Goal: Complete application form

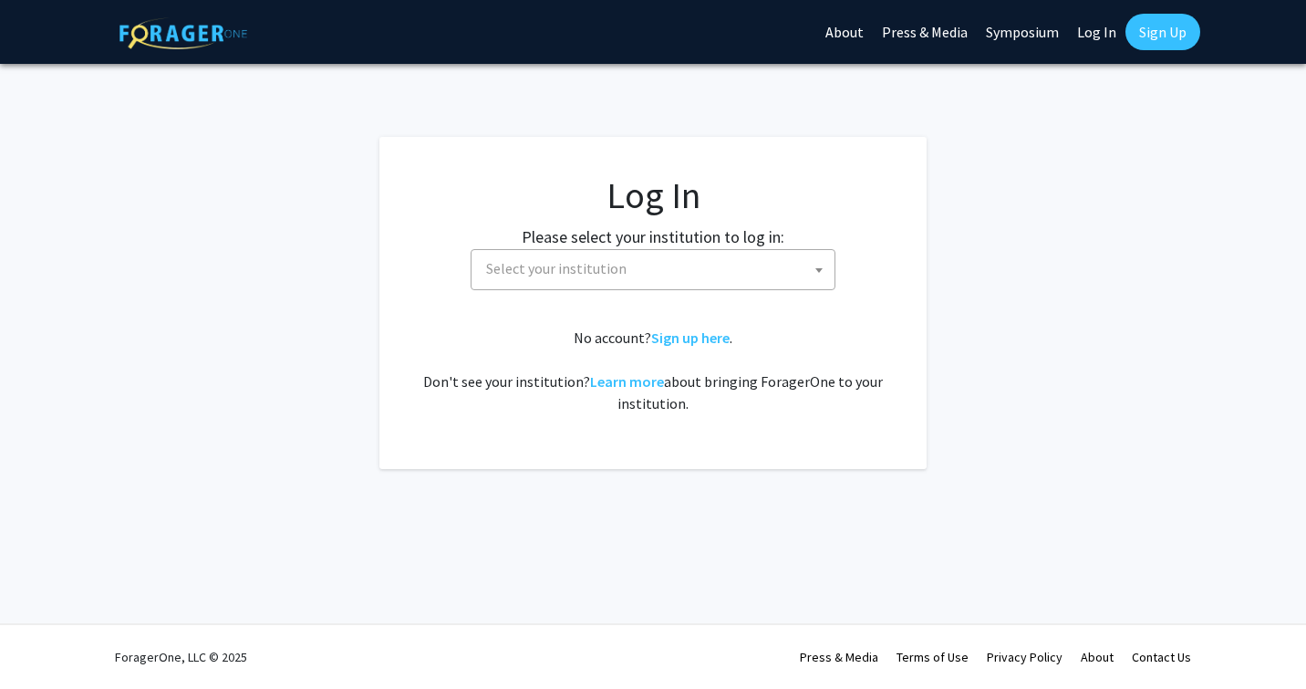
click at [711, 266] on span "Select your institution" at bounding box center [657, 268] width 356 height 37
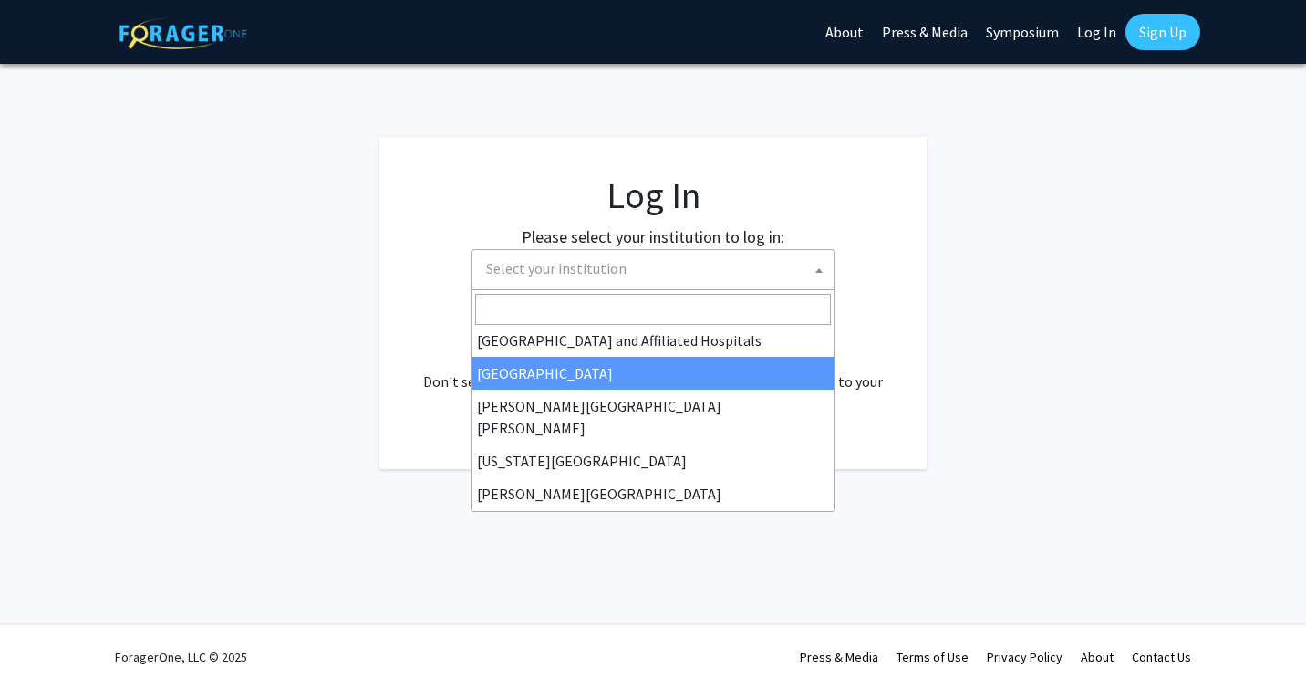
scroll to position [301, 0]
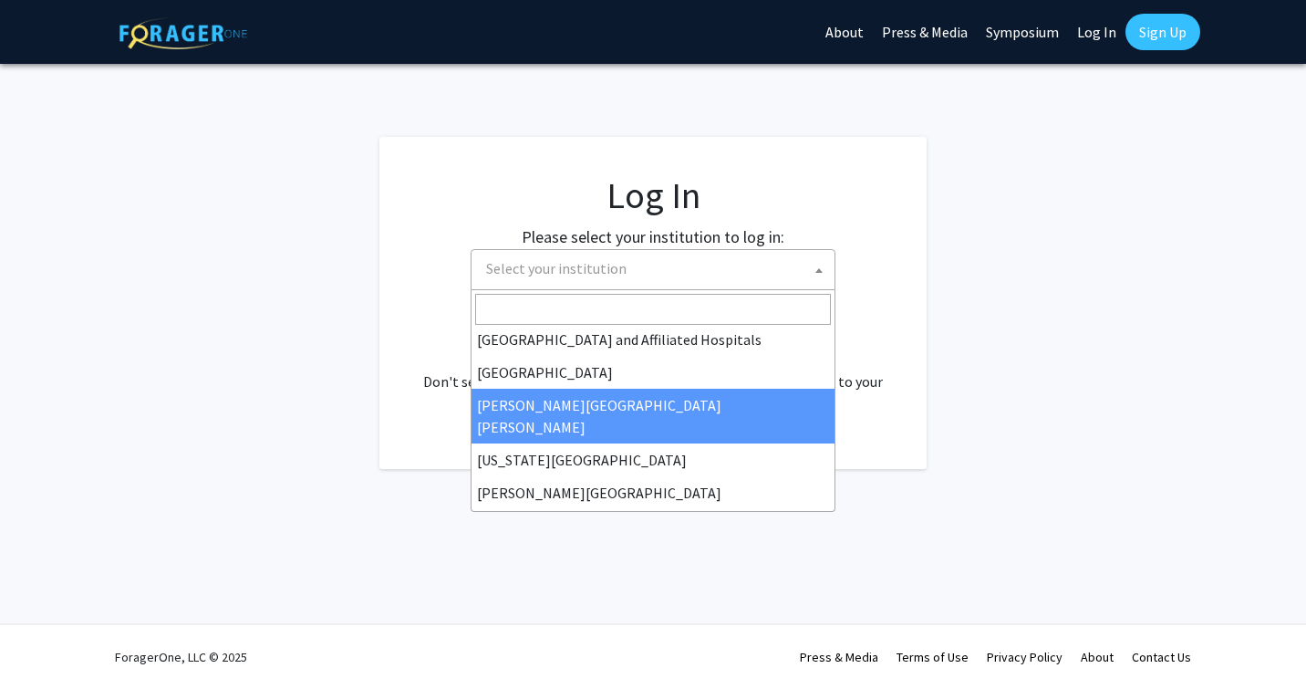
select select "1"
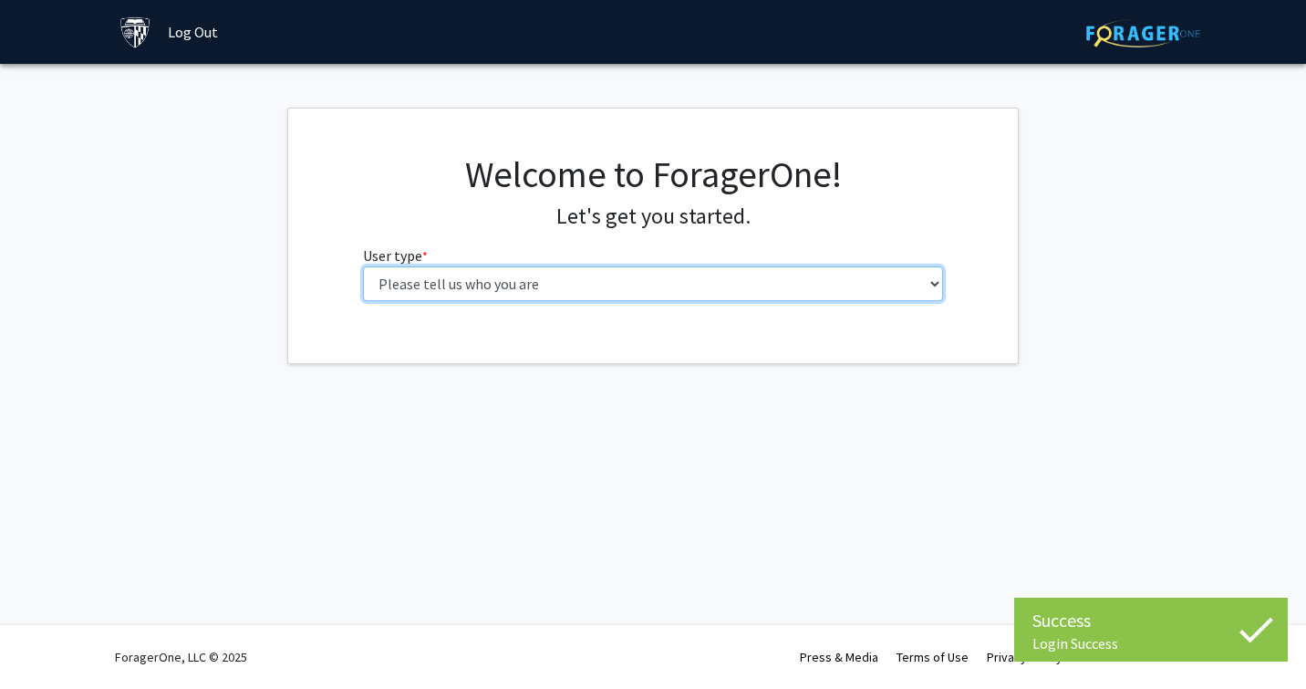
select select "2: masters"
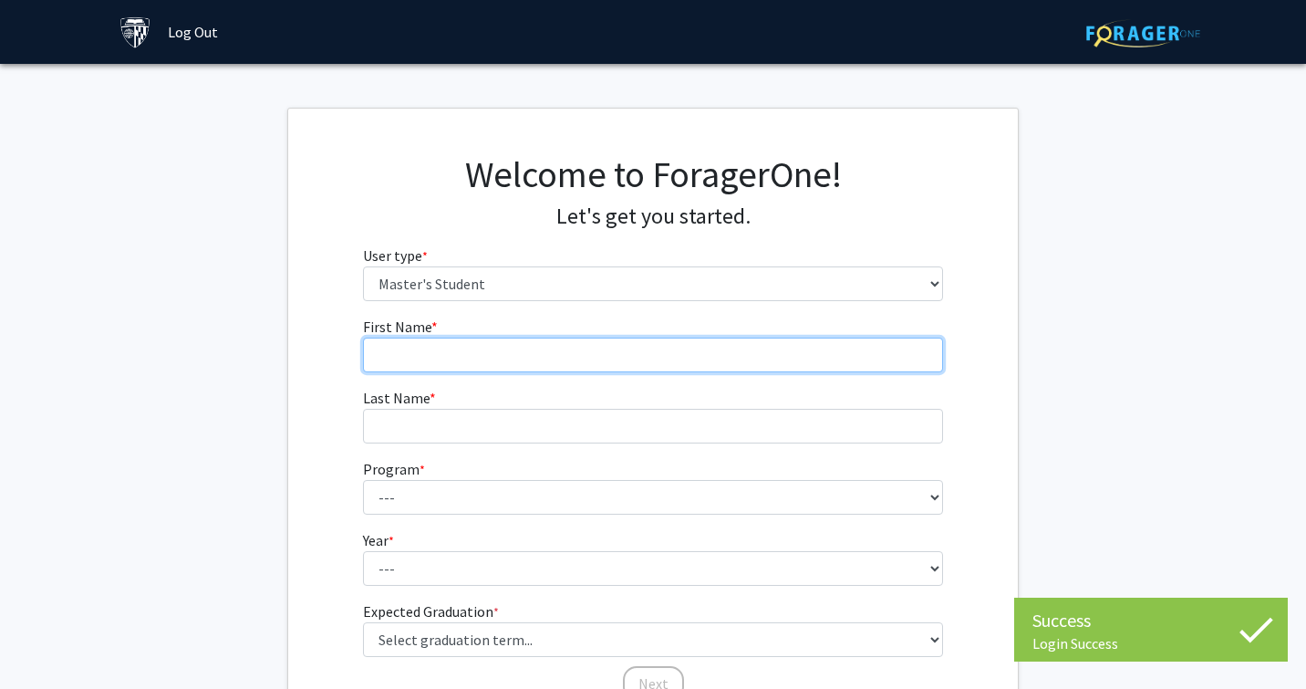
click at [605, 352] on input "First Name * required" at bounding box center [653, 354] width 581 height 35
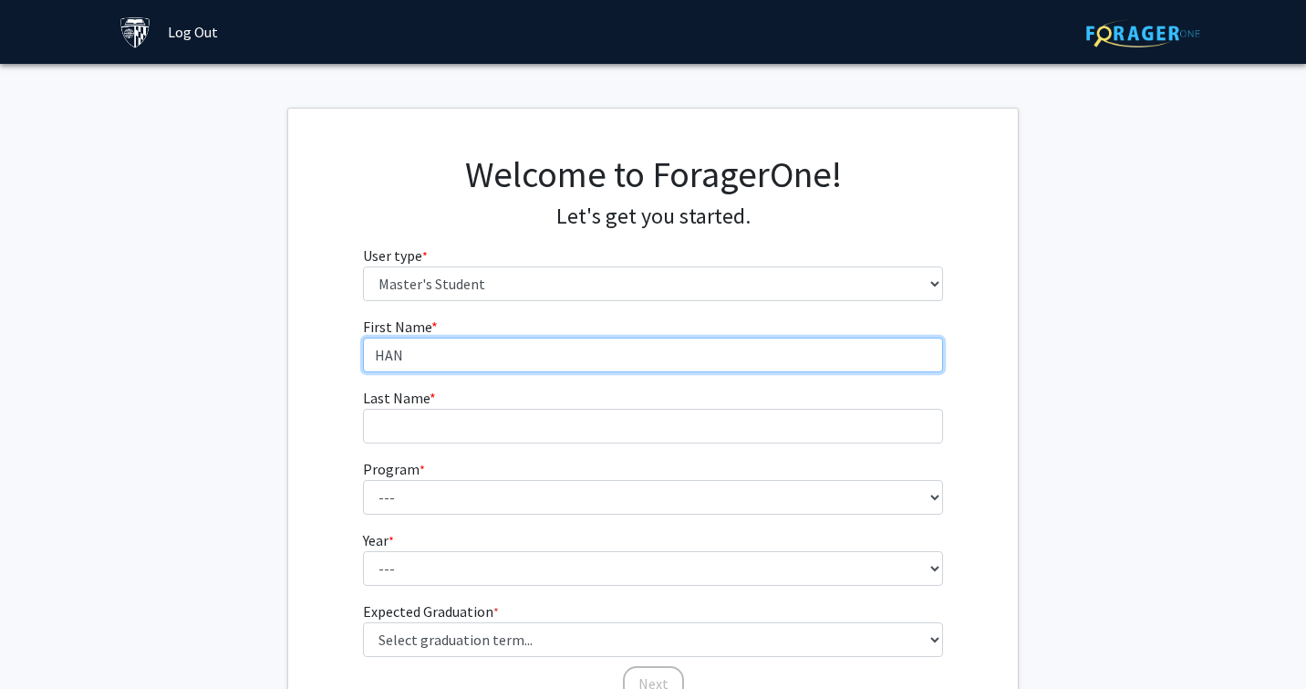
type input "HAN"
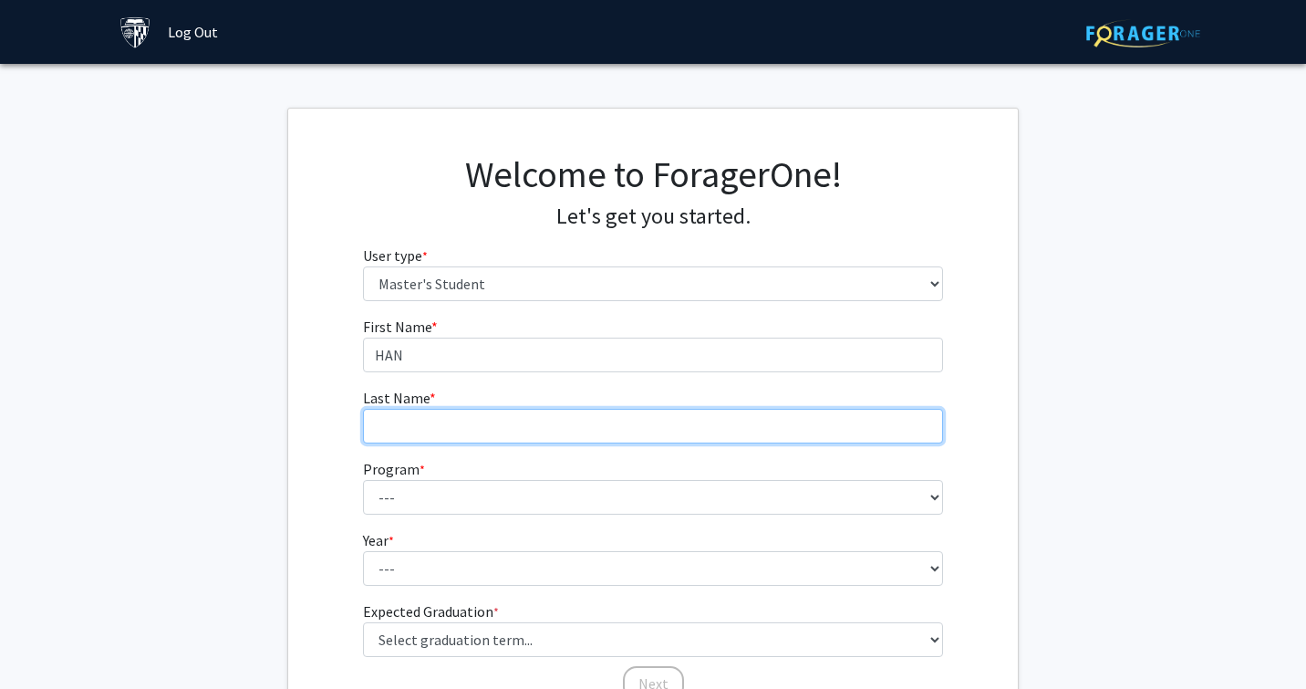
click at [484, 412] on input "Last Name * required" at bounding box center [653, 426] width 581 height 35
type input "YIN"
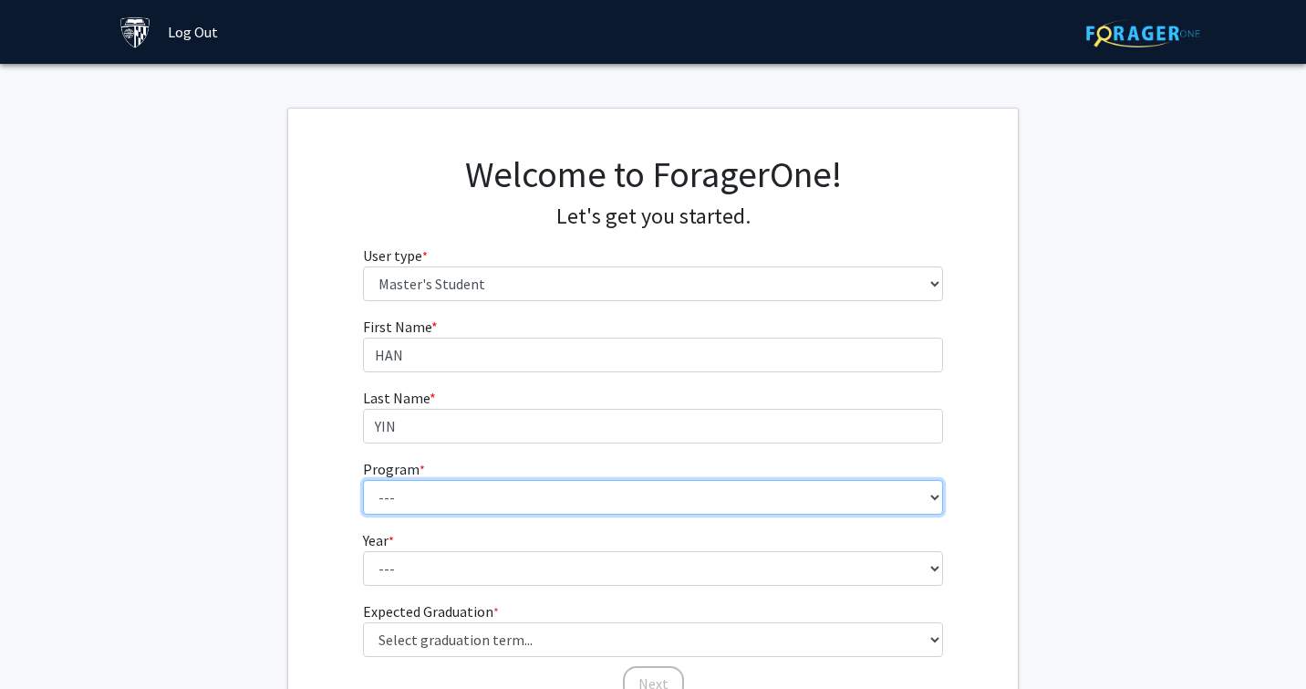
select select "4: 4"
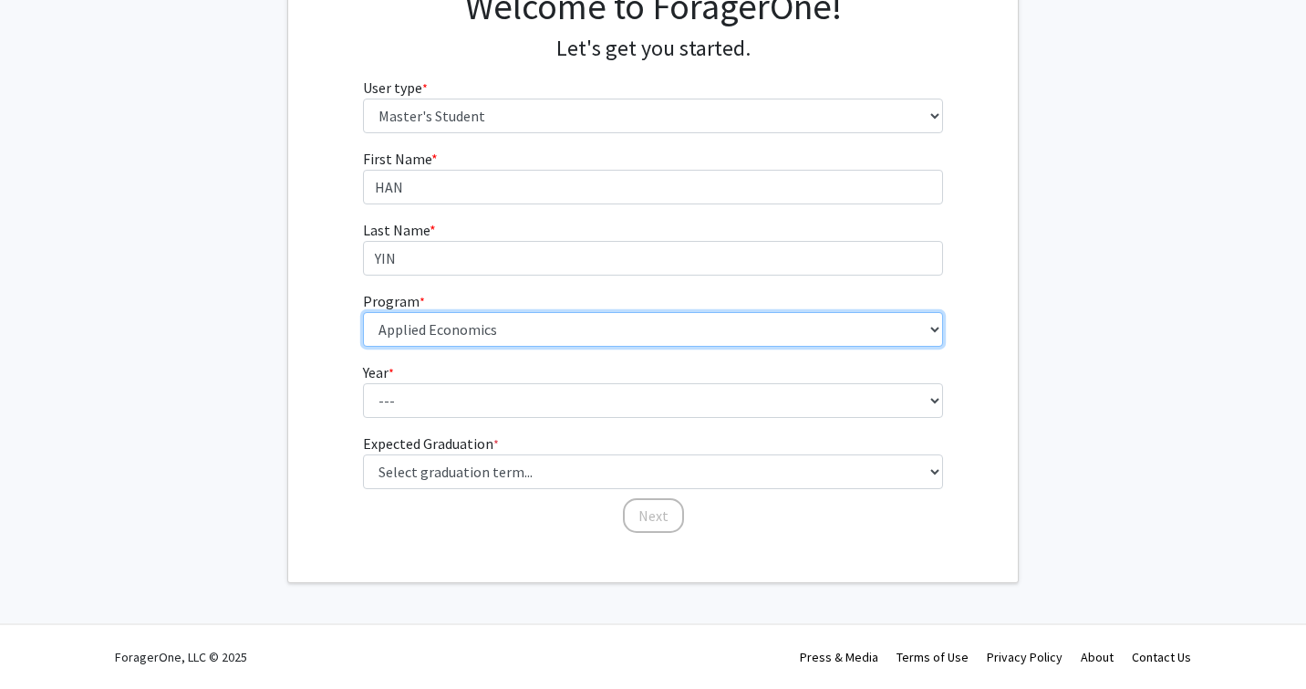
scroll to position [167, 0]
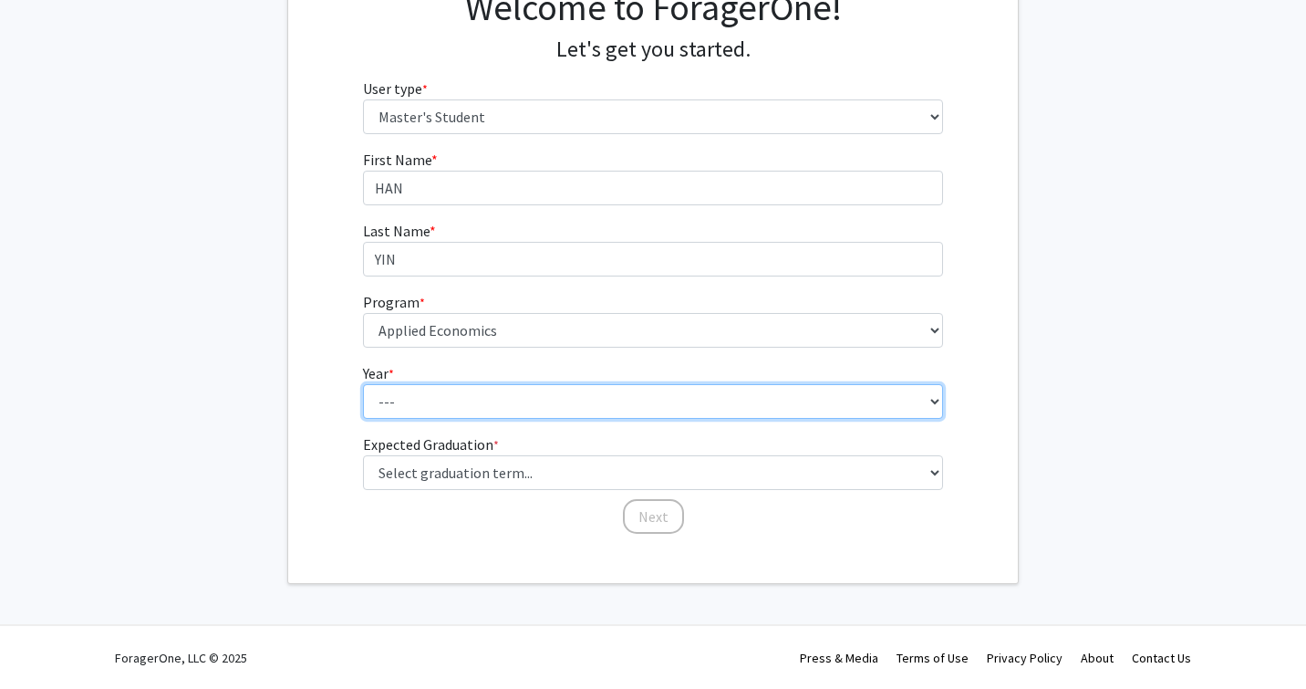
select select "1: first_year"
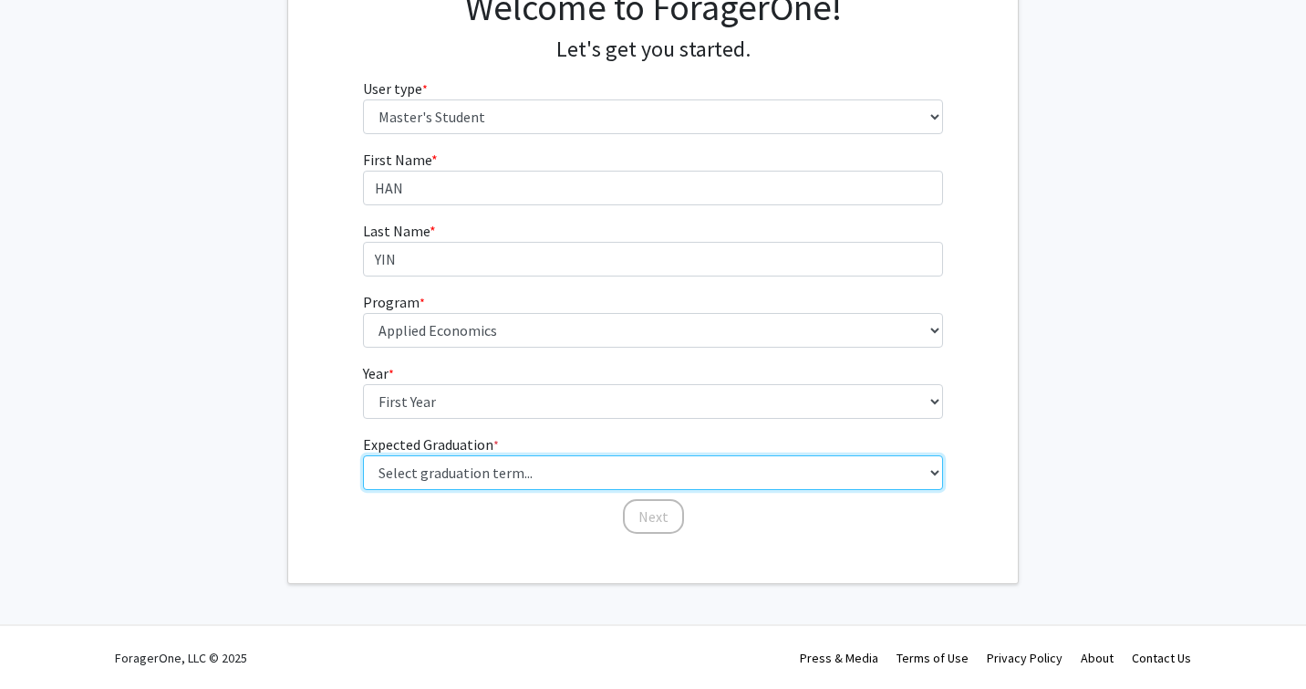
select select "7: fall_2026"
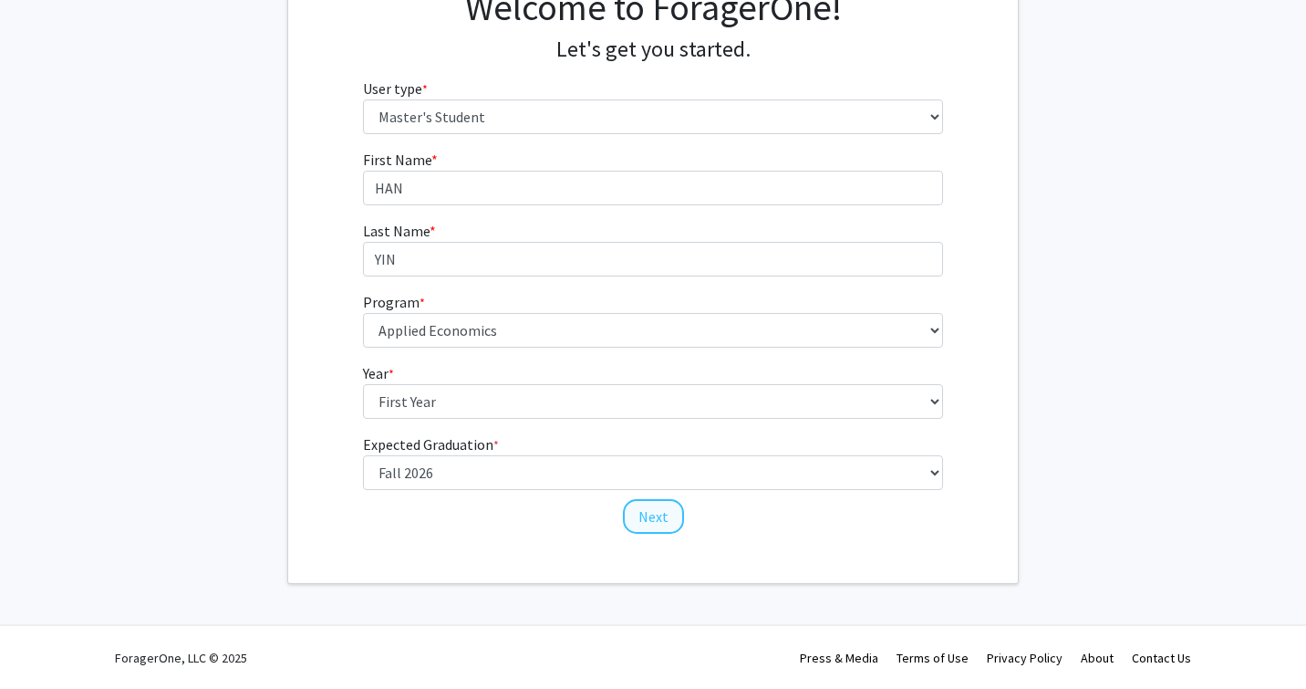
click at [656, 508] on button "Next" at bounding box center [653, 516] width 61 height 35
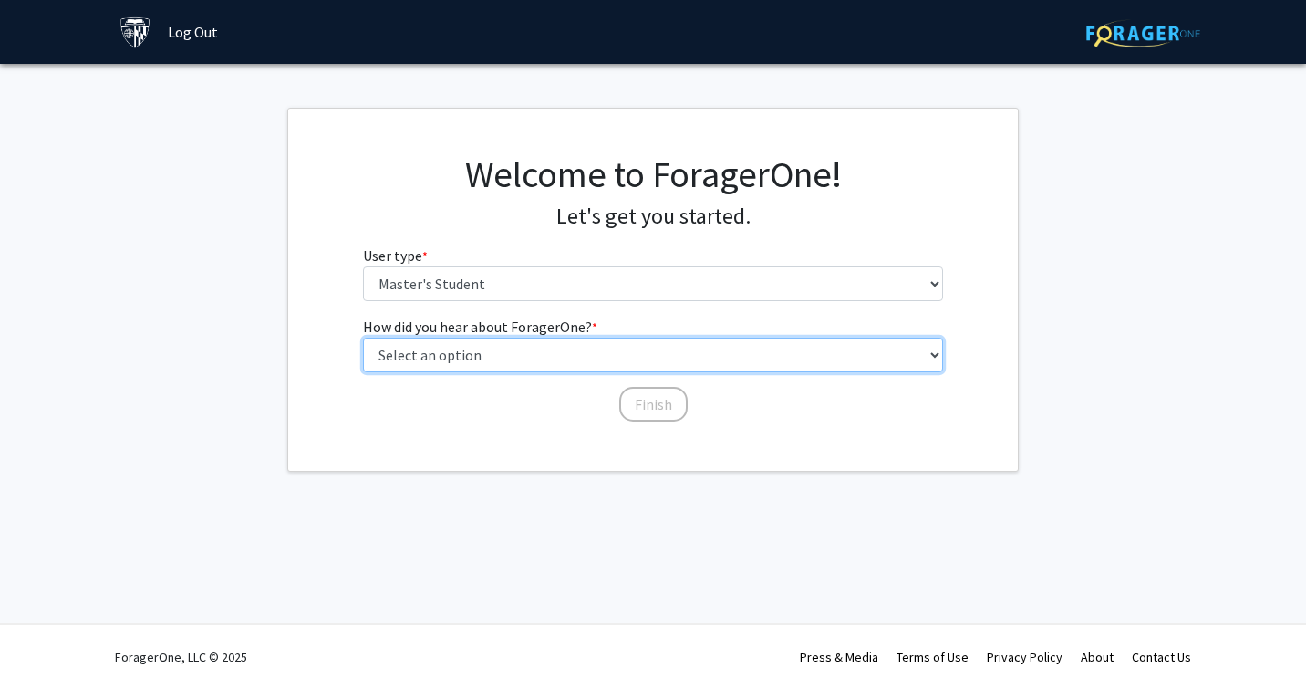
select select "3: university_website"
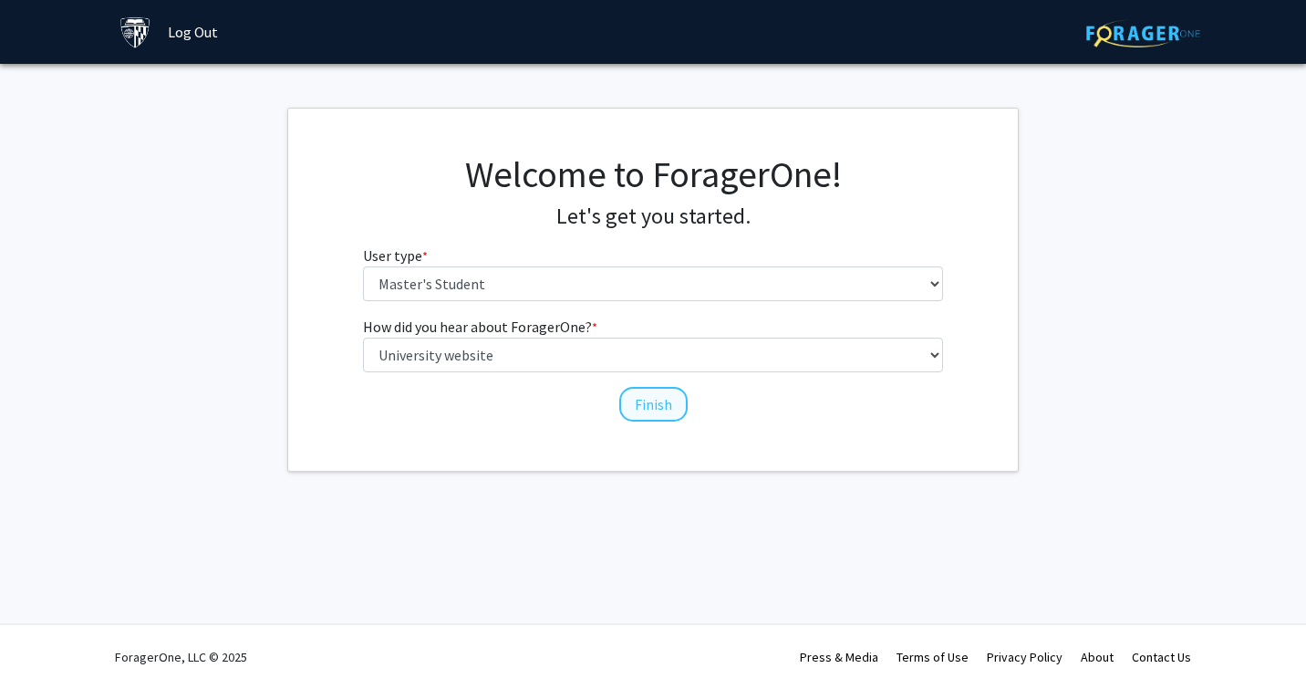
click at [658, 401] on button "Finish" at bounding box center [653, 404] width 68 height 35
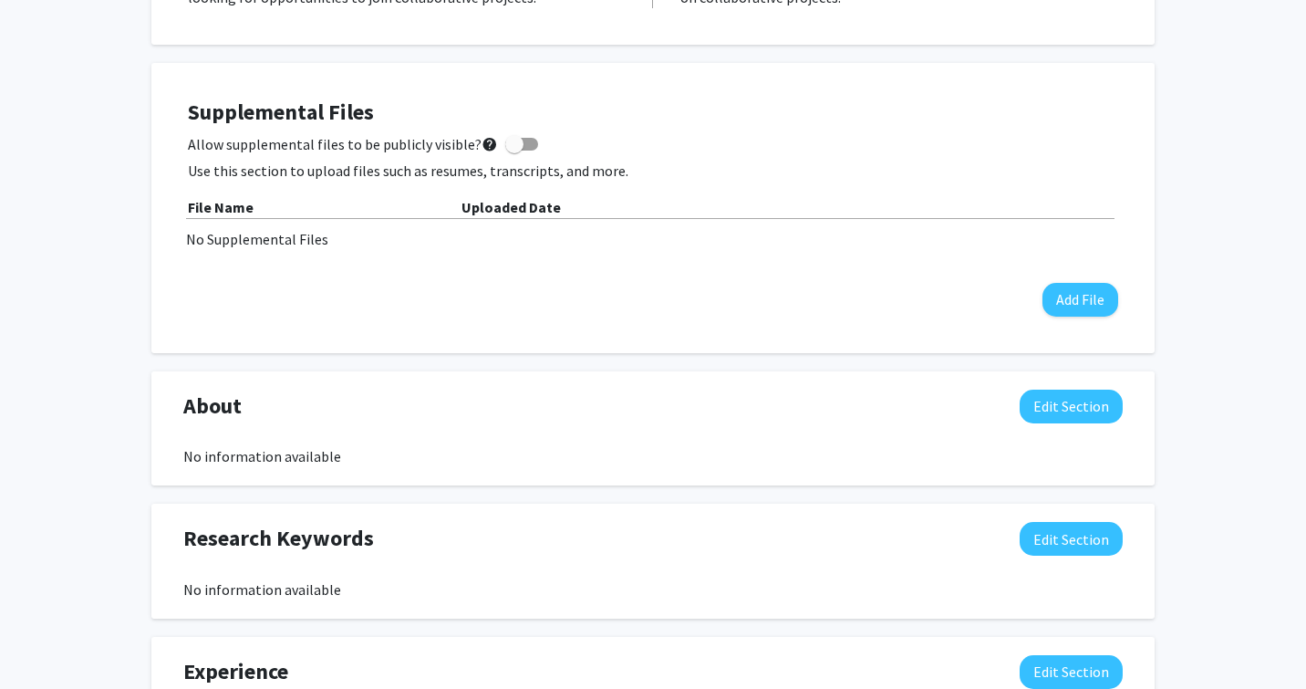
scroll to position [449, 0]
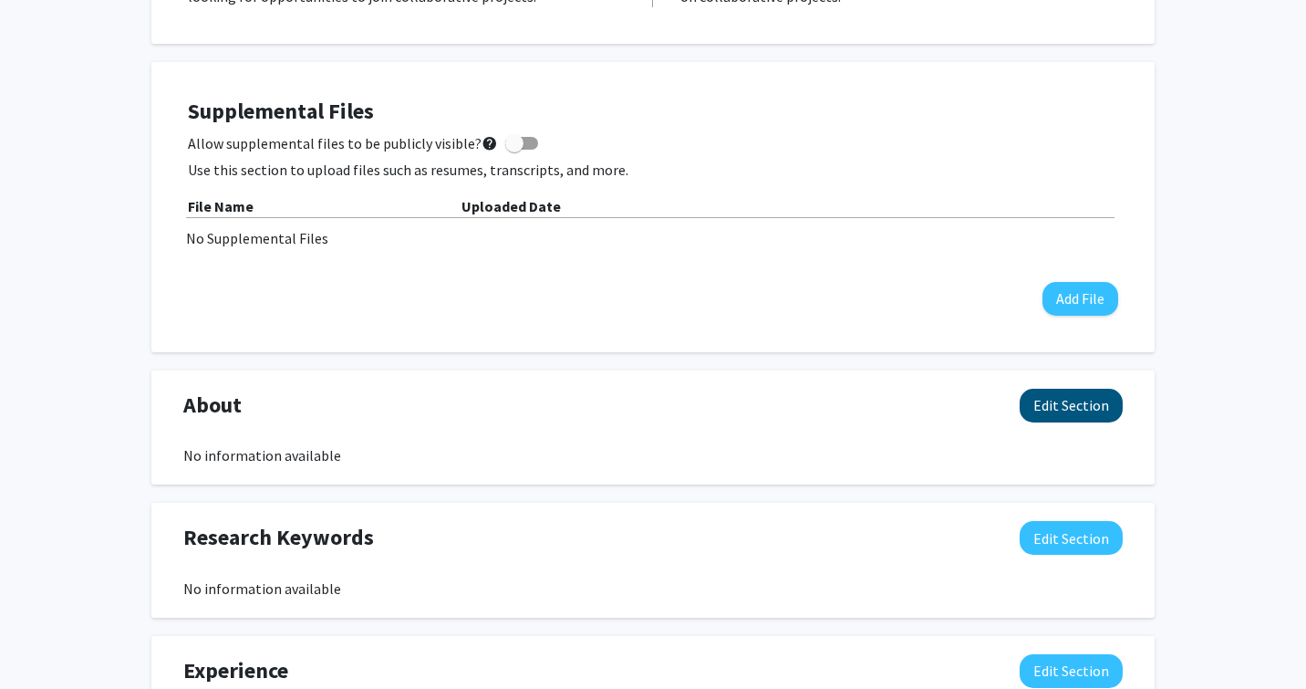
click at [1043, 412] on button "Edit Section" at bounding box center [1071, 405] width 103 height 34
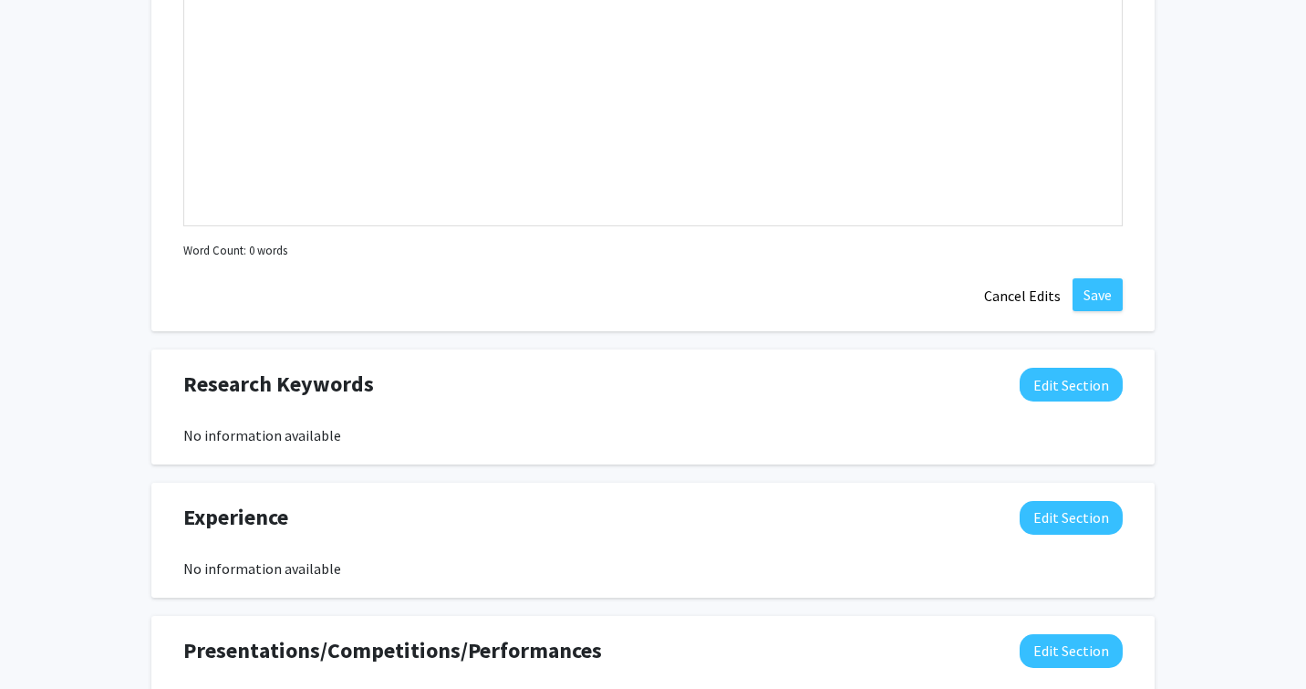
scroll to position [1000, 0]
click at [1092, 378] on button "Edit Section" at bounding box center [1071, 384] width 103 height 34
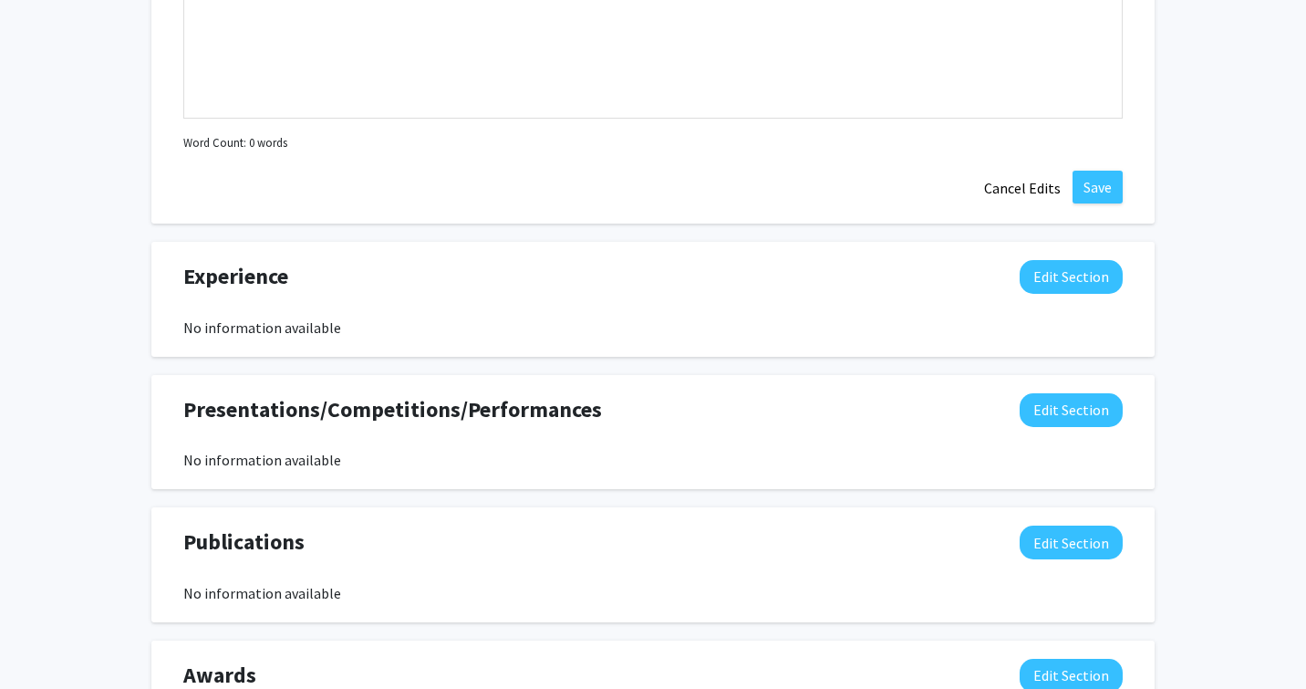
scroll to position [1642, 0]
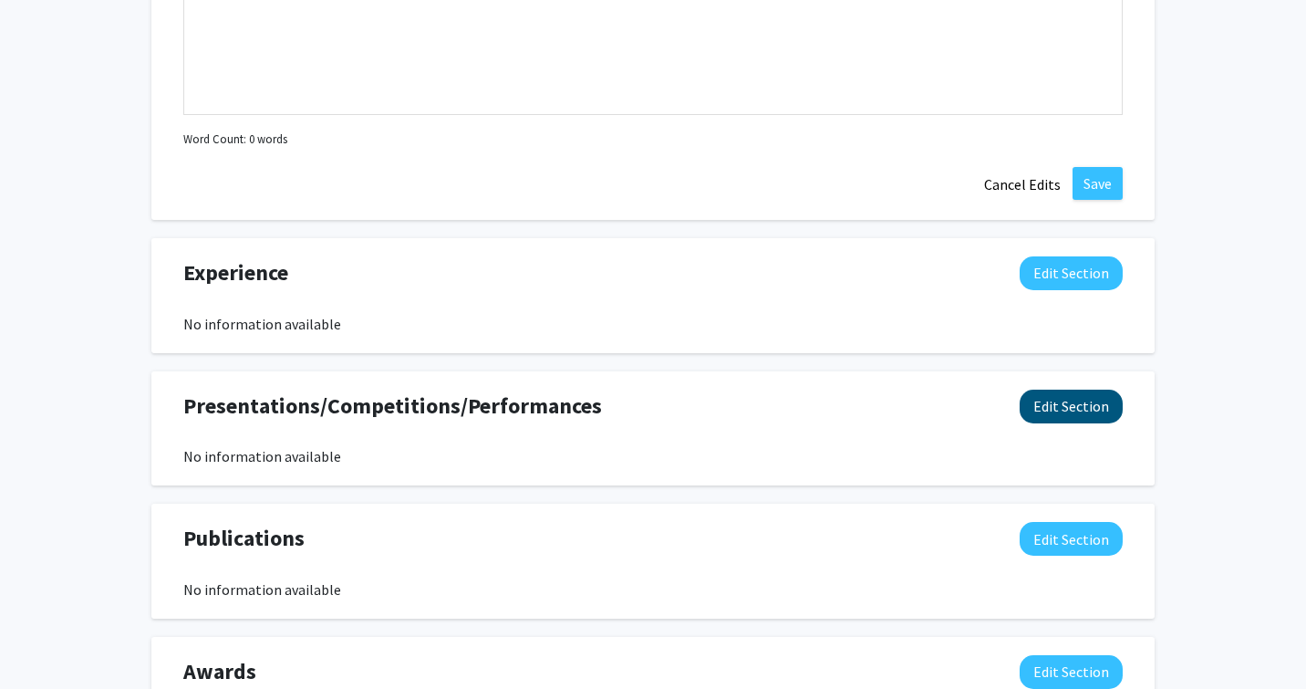
click at [1071, 408] on button "Edit Section" at bounding box center [1071, 406] width 103 height 34
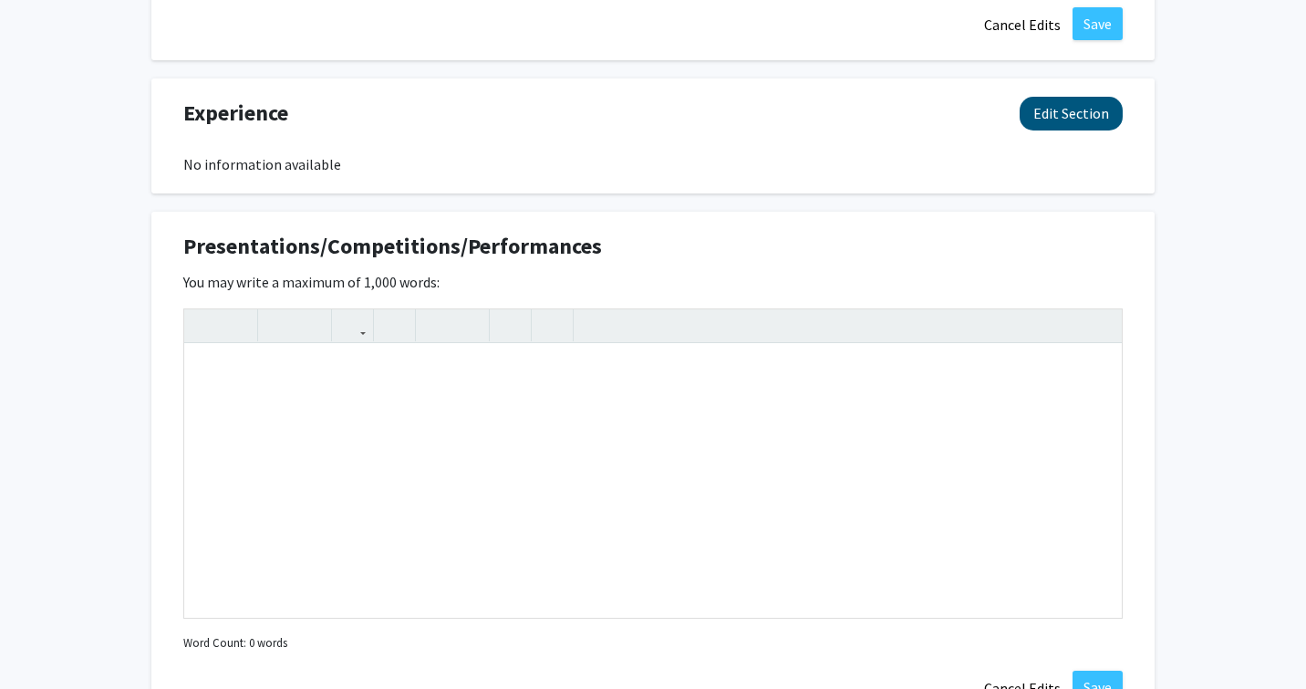
scroll to position [1803, 0]
